Goal: Check status

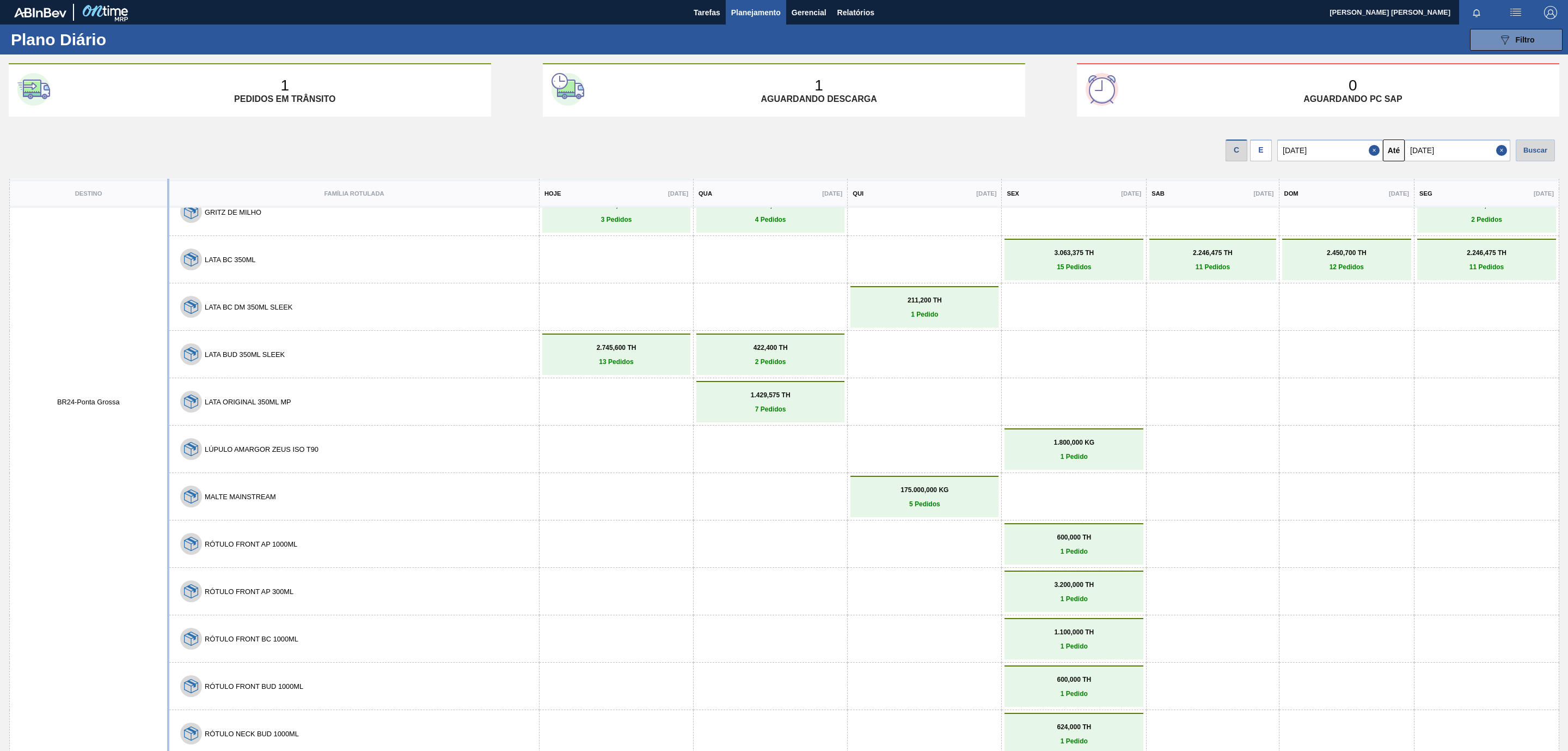
scroll to position [44, 0]
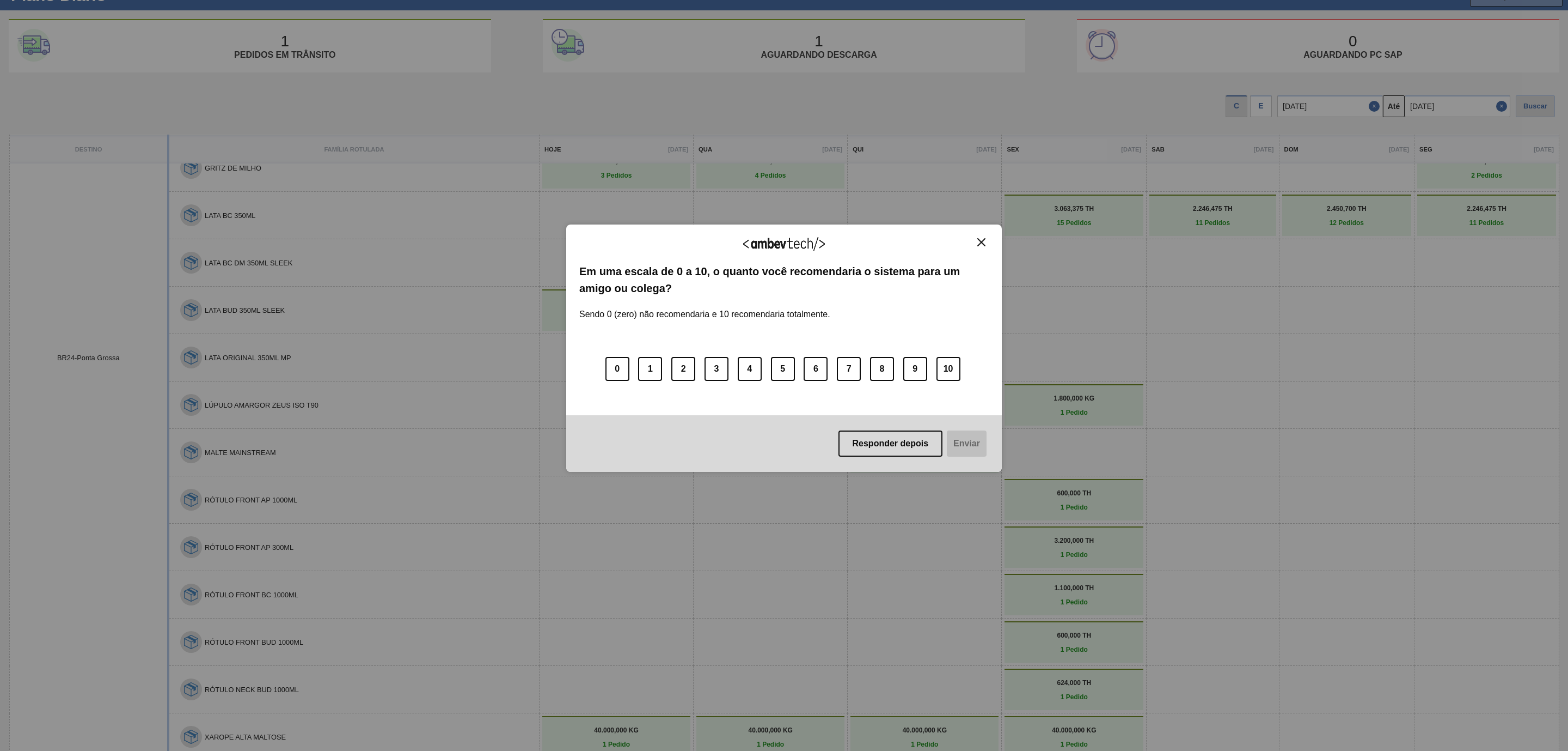
click at [980, 236] on div "Agradecemos seu feedback! Em uma escala de 0 a 10, o quanto você recomendaria o…" at bounding box center [784, 348] width 436 height 247
click at [980, 238] on img "Close" at bounding box center [981, 242] width 8 height 8
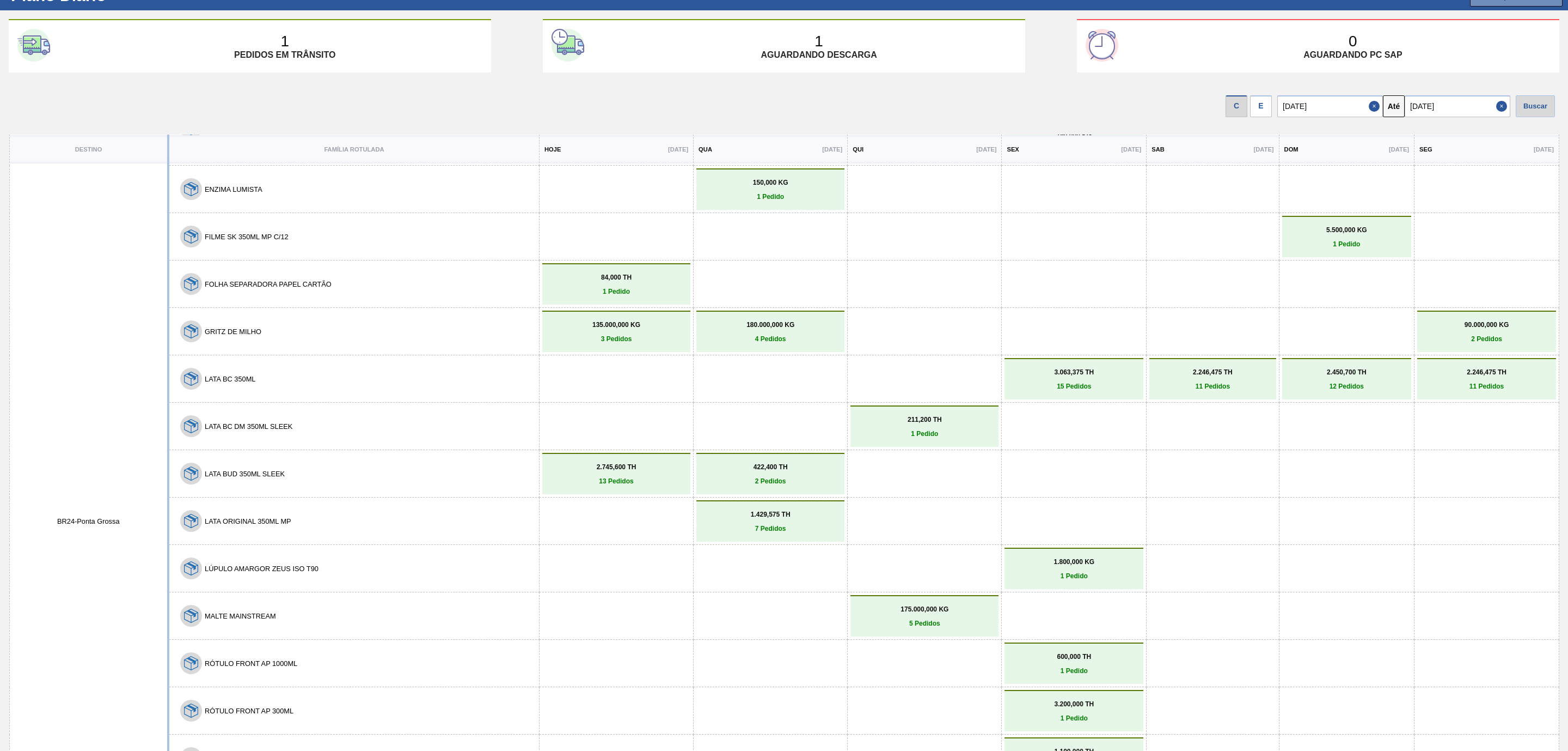
scroll to position [0, 0]
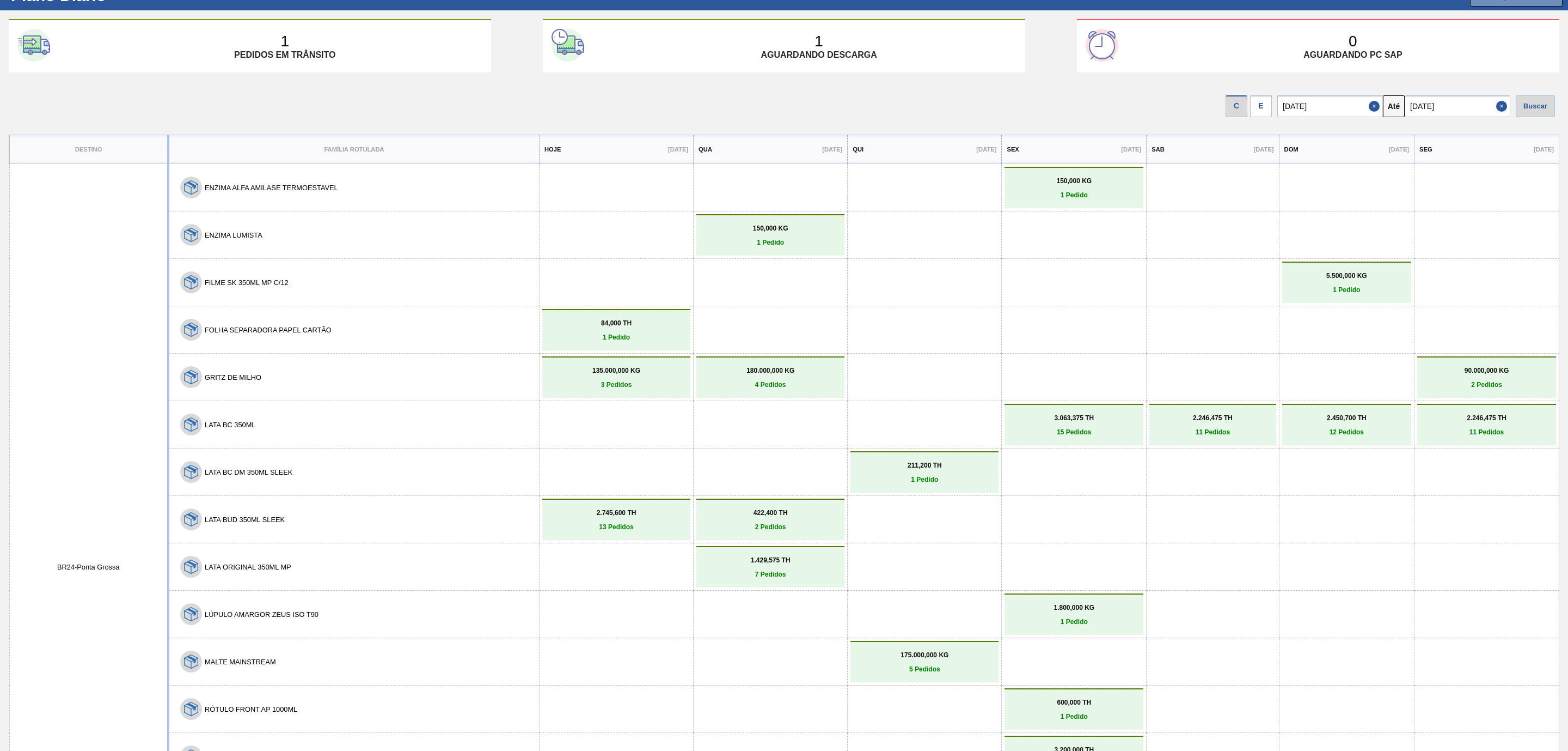
click at [1503, 107] on button "Close" at bounding box center [1503, 107] width 14 height 22
click at [1533, 103] on div "Buscar" at bounding box center [1535, 107] width 39 height 22
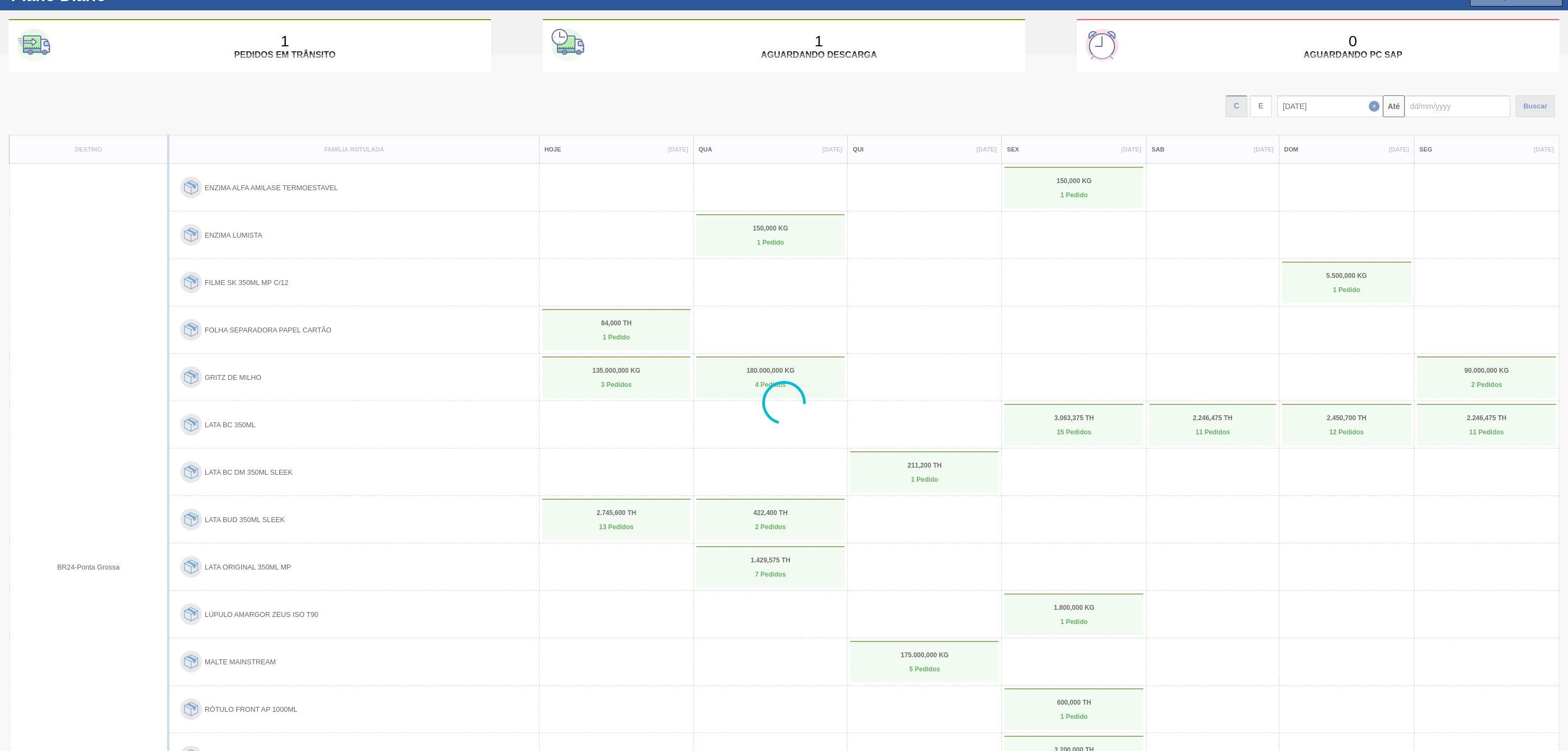
click at [1455, 100] on div at bounding box center [784, 402] width 1568 height 696
click at [1438, 105] on div at bounding box center [784, 402] width 1568 height 696
click at [1488, 124] on div at bounding box center [784, 402] width 1568 height 696
click at [1479, 113] on div at bounding box center [784, 402] width 1568 height 696
click at [1560, 102] on div at bounding box center [784, 402] width 1568 height 696
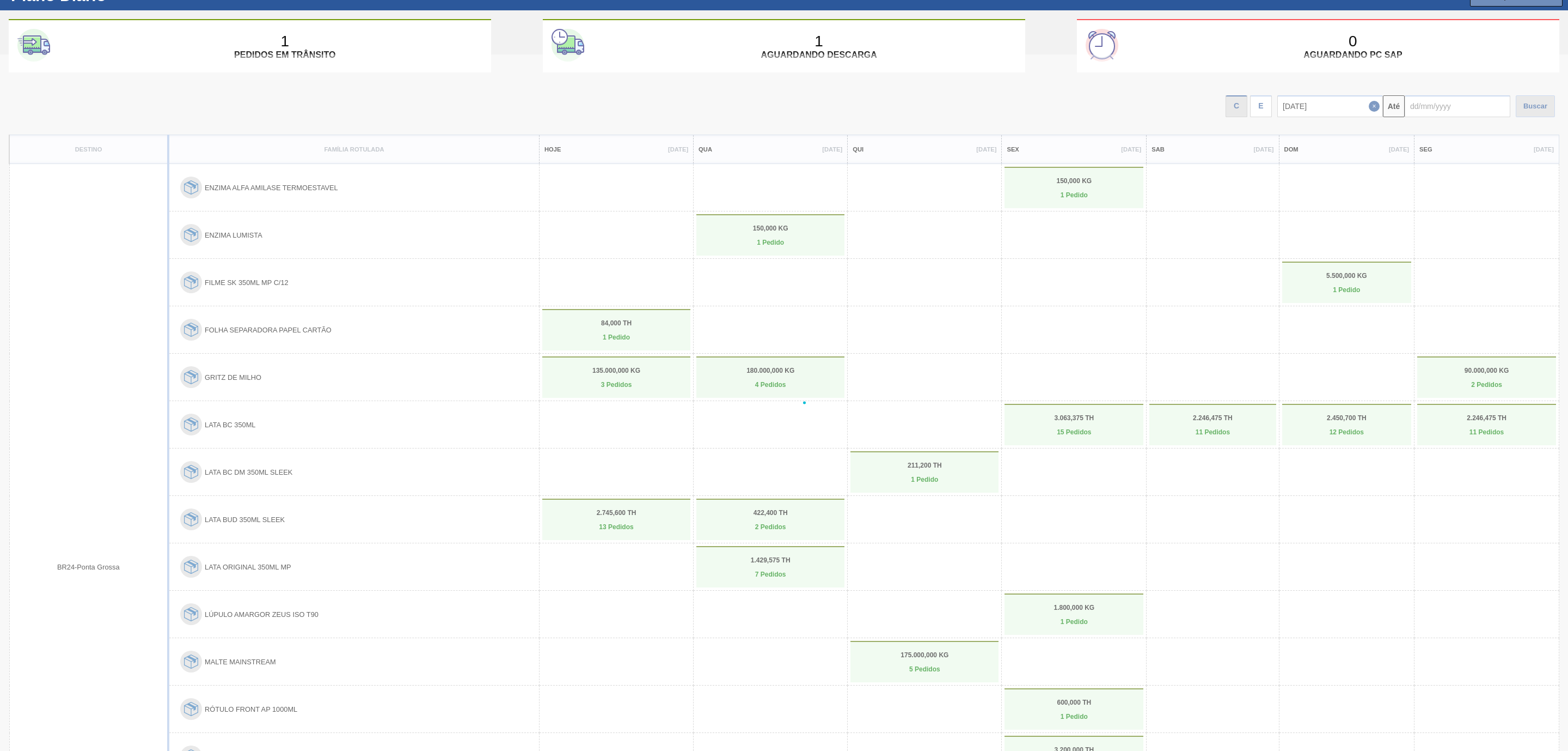
click at [1277, 105] on div at bounding box center [784, 402] width 1568 height 696
click at [1432, 96] on div at bounding box center [784, 402] width 1568 height 696
click at [1370, 107] on div at bounding box center [784, 402] width 1568 height 696
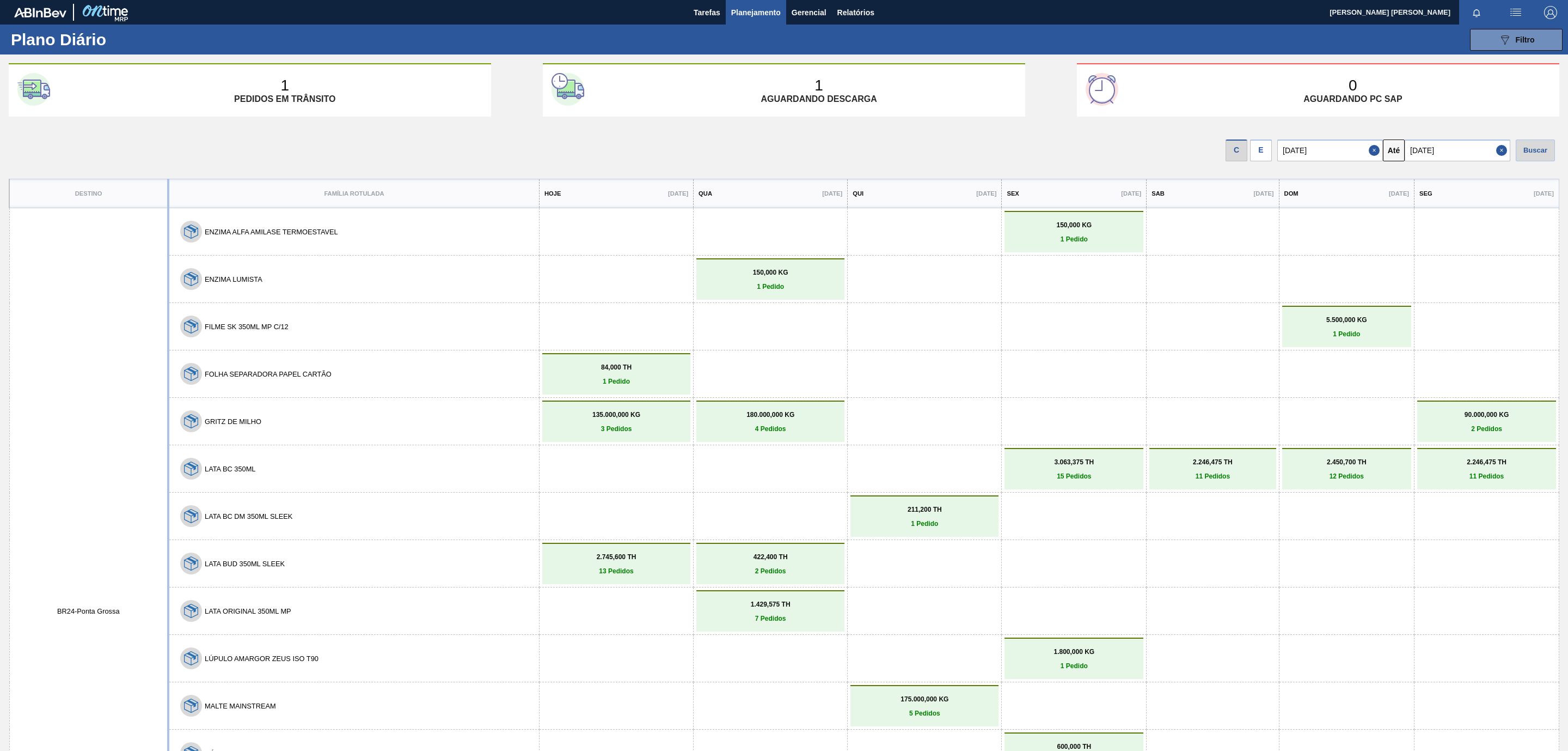
click at [1463, 149] on input "[DATE]" at bounding box center [1458, 150] width 106 height 22
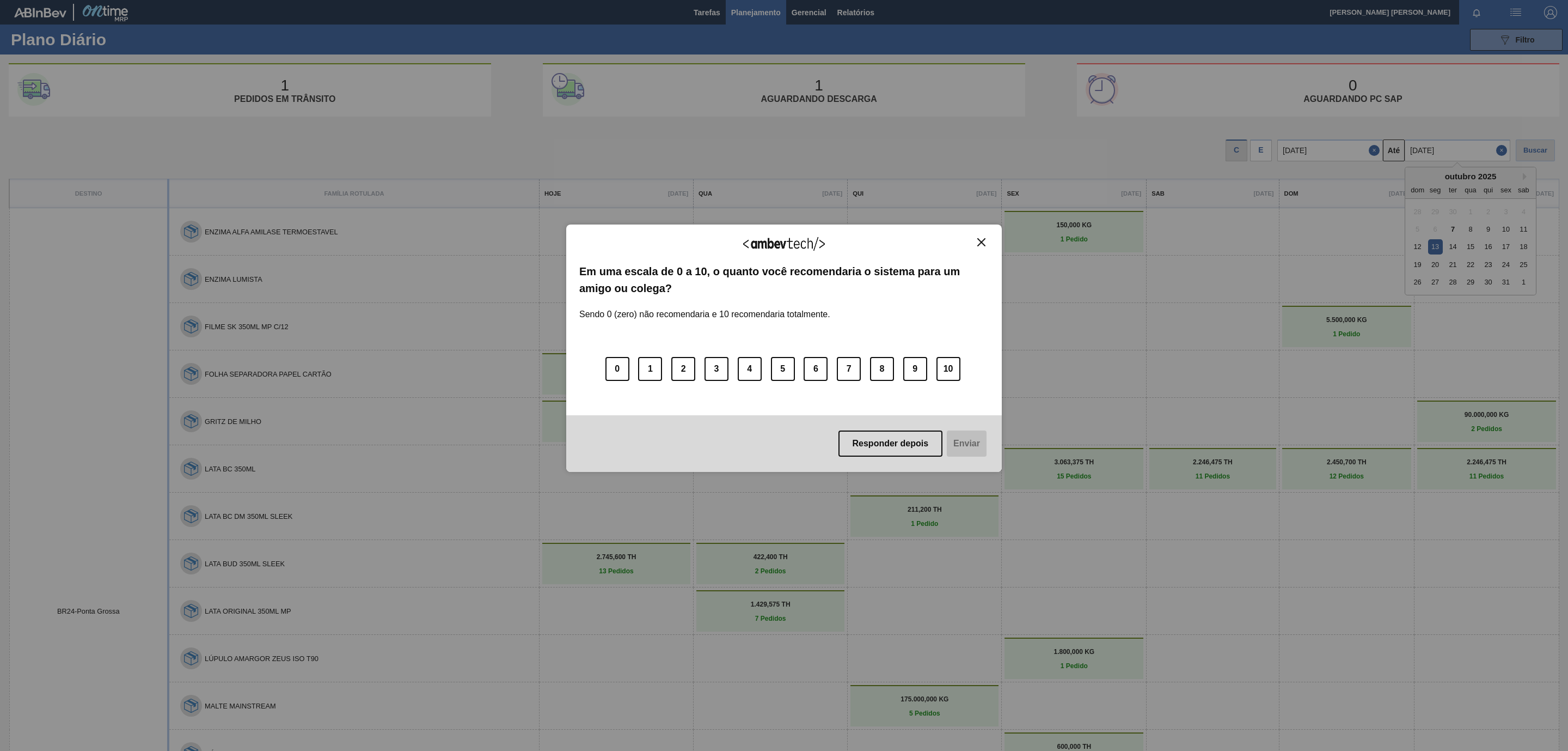
click at [982, 239] on img "Close" at bounding box center [981, 242] width 8 height 8
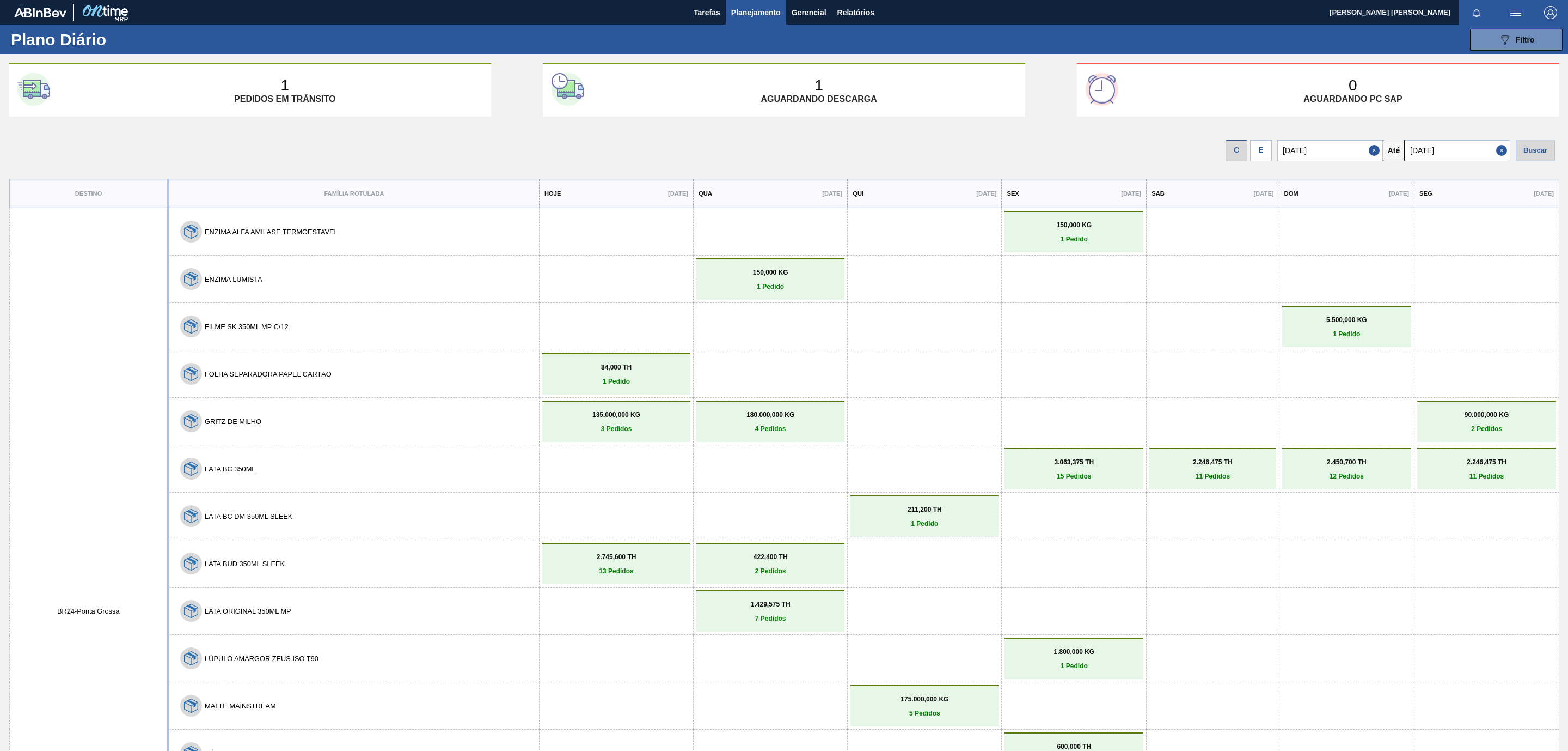
click at [1446, 152] on input "[DATE]" at bounding box center [1458, 150] width 106 height 22
click at [1519, 261] on div "25" at bounding box center [1524, 264] width 15 height 15
type input "[DATE]"
click at [1541, 147] on div "Buscar" at bounding box center [1535, 150] width 39 height 22
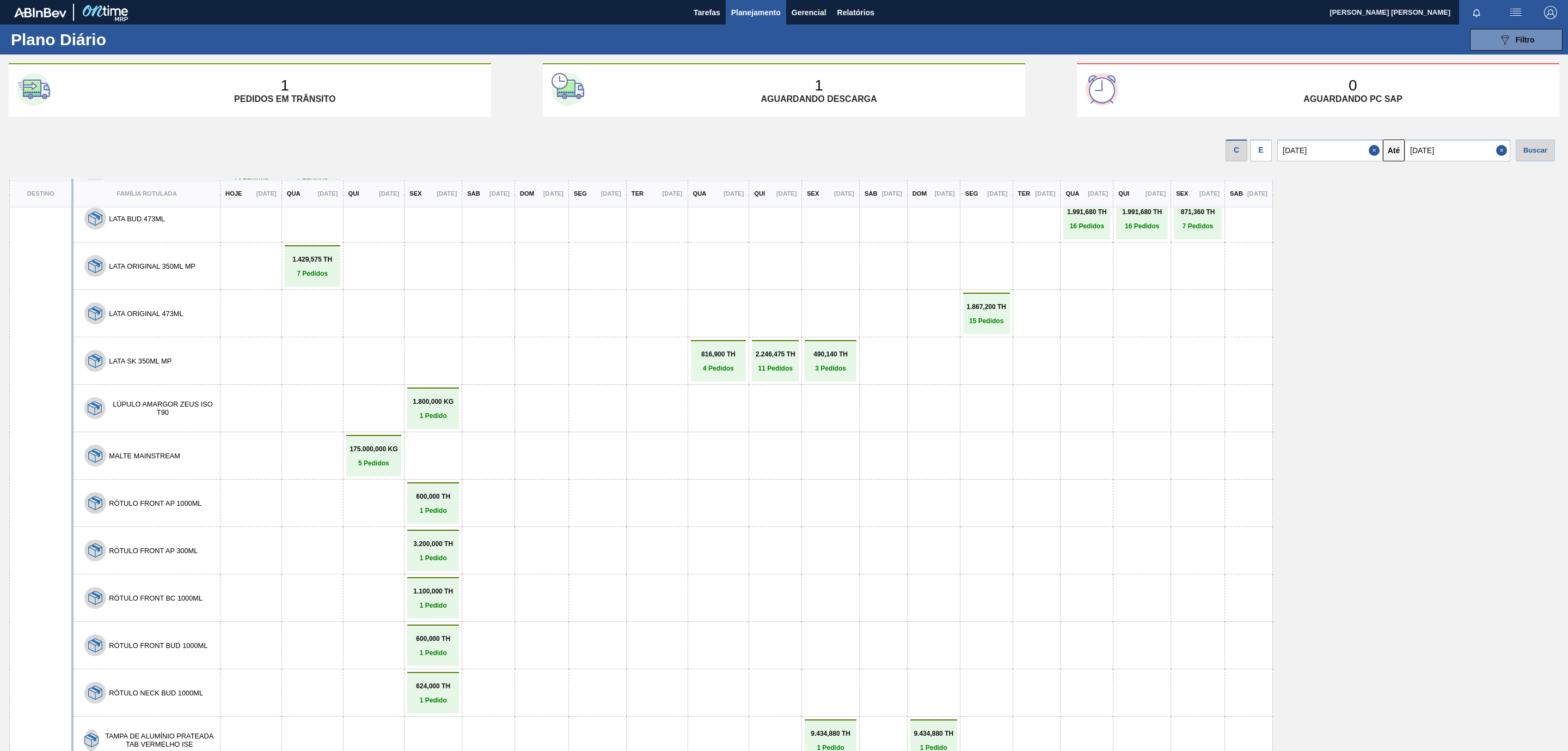
scroll to position [44, 0]
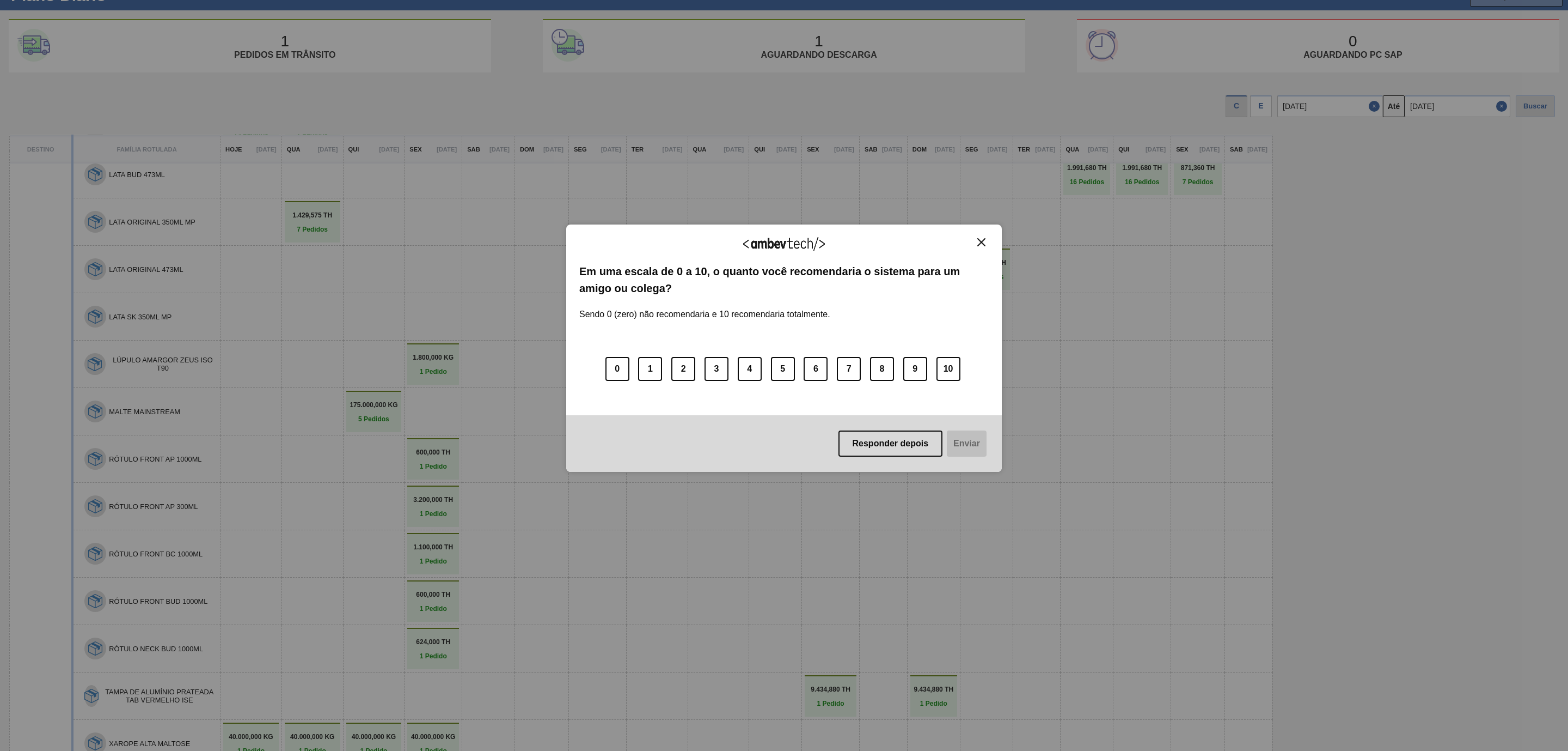
click at [974, 245] on button "Close" at bounding box center [981, 242] width 15 height 9
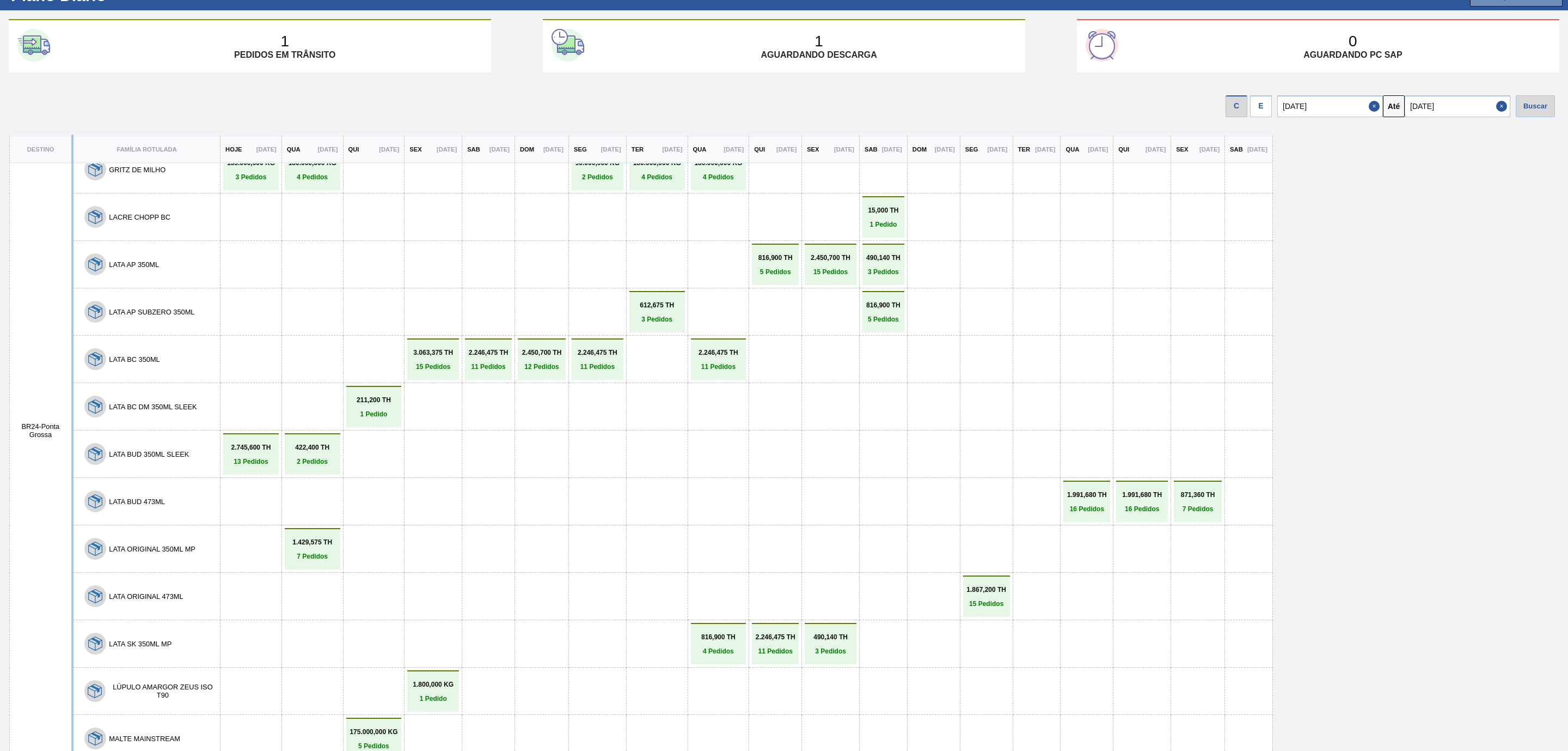
scroll to position [152, 0]
